Goal: Navigation & Orientation: Find specific page/section

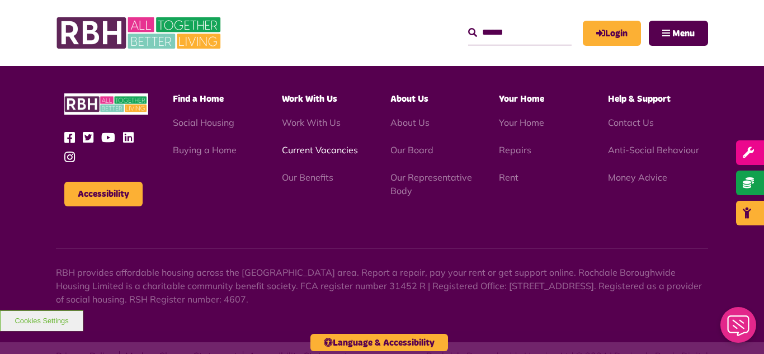
scroll to position [2938, 0]
click at [311, 144] on link "Current Vacancies" at bounding box center [320, 149] width 76 height 11
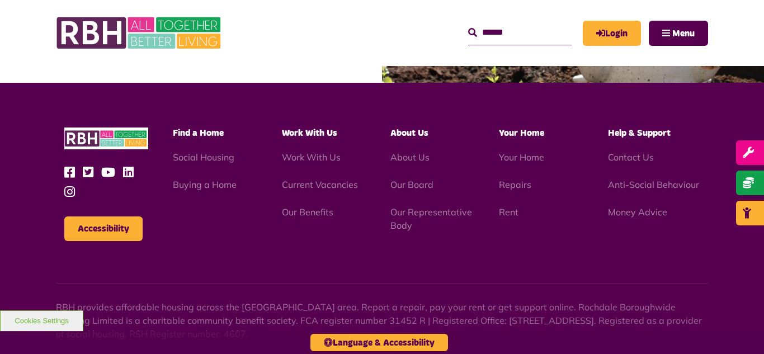
scroll to position [1314, 0]
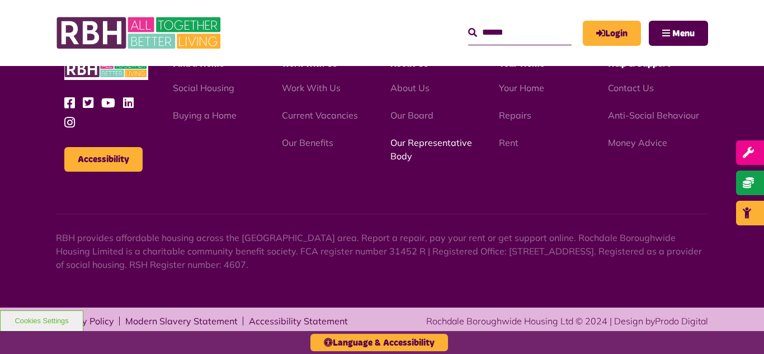
click at [446, 145] on link "Our Representative Body" at bounding box center [431, 149] width 82 height 25
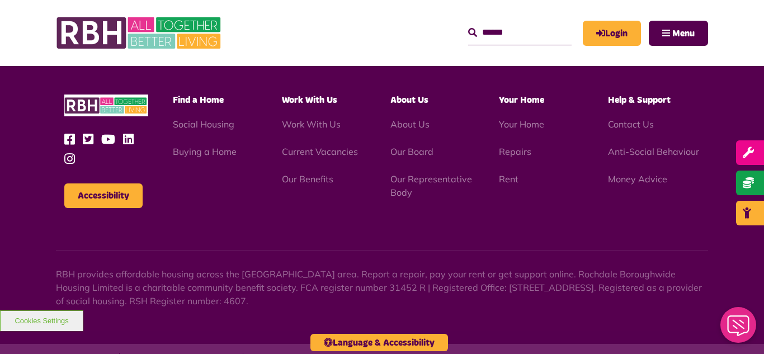
scroll to position [3247, 0]
